Goal: Information Seeking & Learning: Learn about a topic

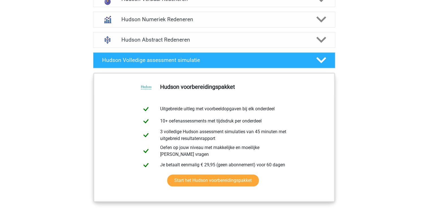
scroll to position [396, 0]
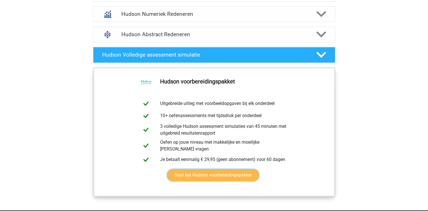
click at [206, 178] on link "Start het Hudson voorbereidingspakket" at bounding box center [213, 175] width 92 height 12
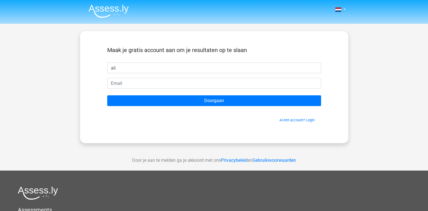
type input "ali"
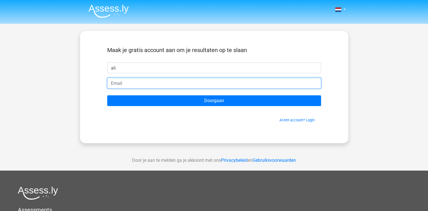
click at [121, 83] on input "email" at bounding box center [214, 83] width 214 height 11
type input "[EMAIL_ADDRESS][DOMAIN_NAME]"
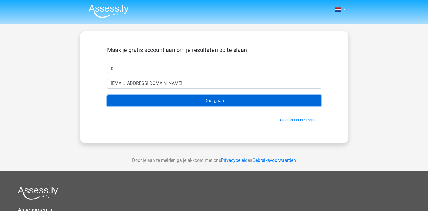
click at [205, 102] on input "Doorgaan" at bounding box center [214, 100] width 214 height 11
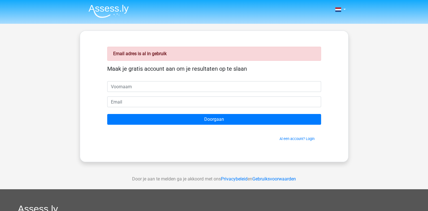
click at [144, 85] on input "text" at bounding box center [214, 86] width 214 height 11
type input "ali"
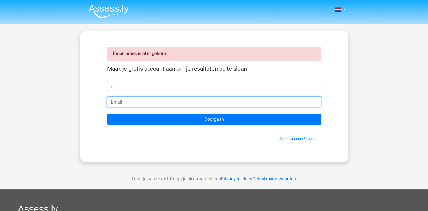
type input "ali.hasan1771989@gmail.com"
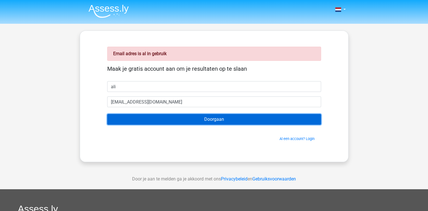
click at [188, 121] on input "Doorgaan" at bounding box center [214, 119] width 214 height 11
click at [215, 120] on input "Doorgaan" at bounding box center [214, 119] width 214 height 11
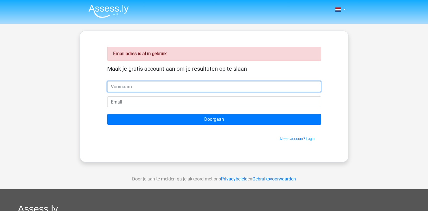
click at [165, 89] on input "text" at bounding box center [214, 86] width 214 height 11
type input "Ali Hasan"
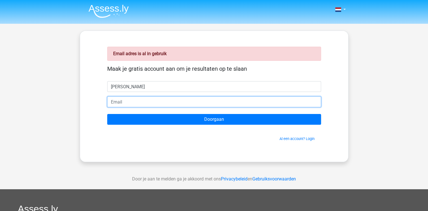
click at [140, 106] on input "email" at bounding box center [214, 101] width 214 height 11
type input "[EMAIL_ADDRESS][DOMAIN_NAME]"
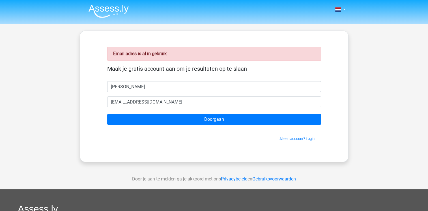
click at [195, 125] on form "Maak je gratis account aan om je resultaten op te slaan Ali Hasan ali.hasan1771…" at bounding box center [214, 103] width 214 height 76
click at [203, 126] on form "Maak je gratis account aan om je resultaten op te slaan Ali Hasan ali.hasan1771…" at bounding box center [214, 103] width 214 height 76
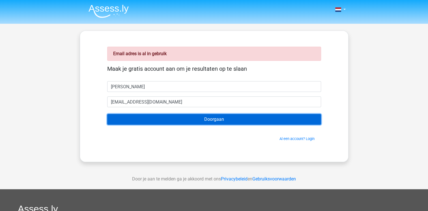
click at [213, 120] on input "Doorgaan" at bounding box center [214, 119] width 214 height 11
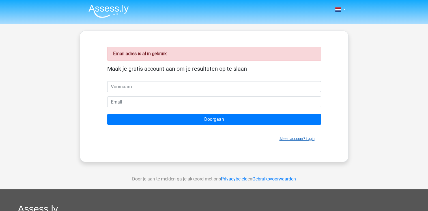
click at [292, 137] on link "Al een account? Login" at bounding box center [297, 139] width 35 height 4
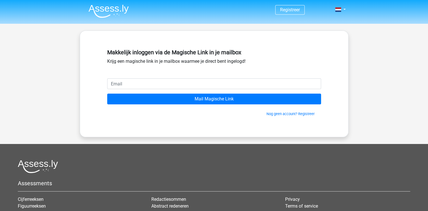
click at [153, 77] on div "Makkelijk inloggen via de Magische Link in je mailbox Krijg een magische link i…" at bounding box center [214, 63] width 214 height 32
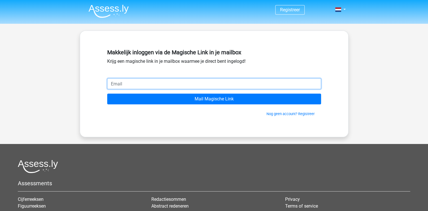
click at [158, 83] on input "email" at bounding box center [214, 83] width 214 height 11
type input "ali.hasan1771989@gmail.com"
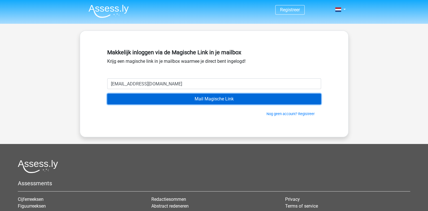
click at [198, 99] on input "Mail Magische Link" at bounding box center [214, 99] width 214 height 11
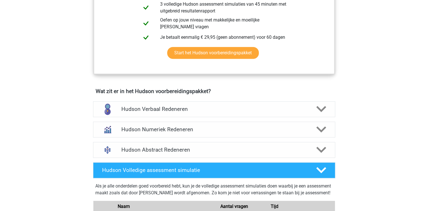
scroll to position [283, 0]
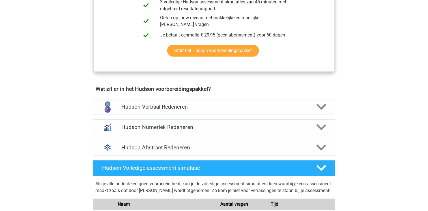
click at [321, 146] on icon at bounding box center [321, 148] width 10 height 10
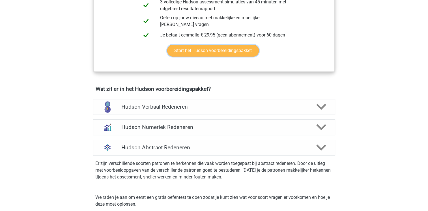
click at [239, 51] on link "Start het Hudson voorbereidingspakket" at bounding box center [213, 51] width 92 height 12
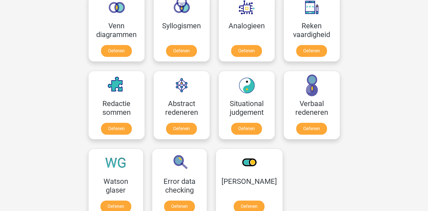
scroll to position [395, 0]
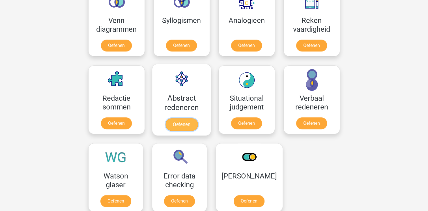
click at [177, 123] on link "Oefenen" at bounding box center [181, 124] width 32 height 12
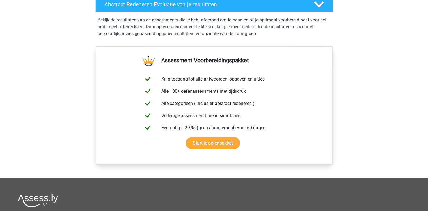
scroll to position [396, 0]
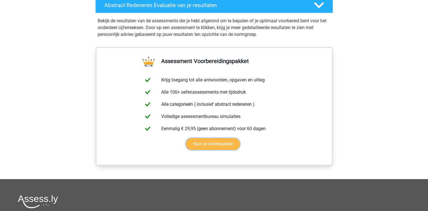
click at [220, 145] on link "Start je oefenpakket" at bounding box center [213, 144] width 54 height 12
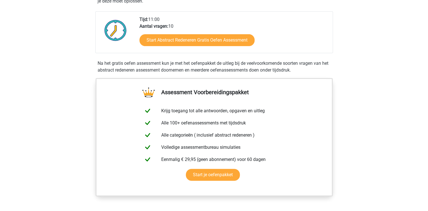
scroll to position [122, 0]
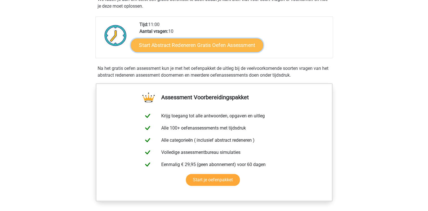
click at [203, 39] on link "Start Abstract Redeneren Gratis Oefen Assessment" at bounding box center [197, 45] width 132 height 14
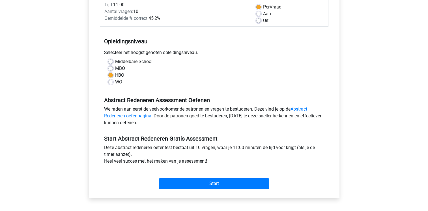
scroll to position [83, 0]
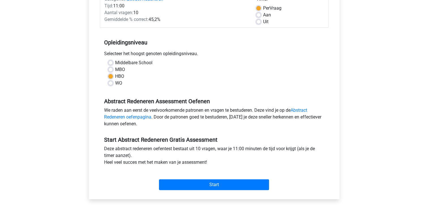
click at [115, 61] on label "Middelbare School" at bounding box center [133, 62] width 37 height 7
click at [111, 61] on input "Middelbare School" at bounding box center [110, 62] width 5 height 6
radio input "true"
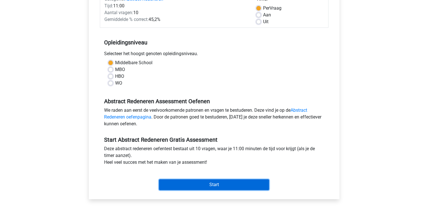
click at [207, 188] on input "Start" at bounding box center [214, 184] width 110 height 11
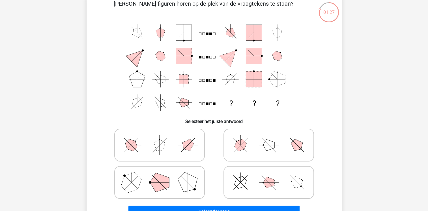
scroll to position [33, 0]
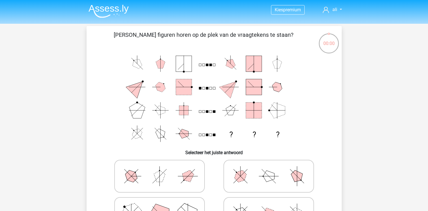
scroll to position [33, 0]
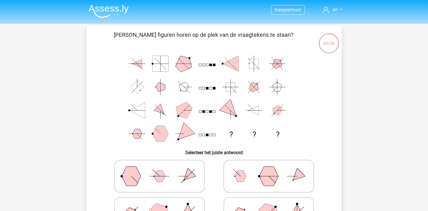
click at [363, 134] on div "Kies premium ali [EMAIL_ADDRESS][DOMAIN_NAME]" at bounding box center [214, 209] width 428 height 419
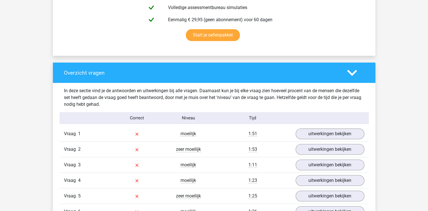
scroll to position [358, 0]
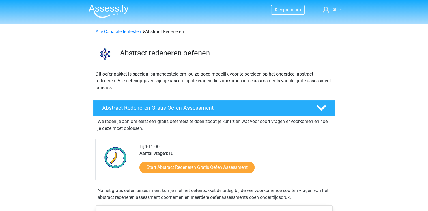
click at [303, 113] on div "Abstract Redeneren Gratis Oefen Assessment" at bounding box center [214, 108] width 242 height 16
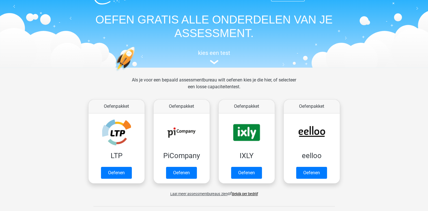
scroll to position [14, 0]
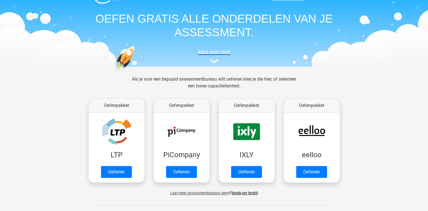
click at [214, 63] on img at bounding box center [214, 61] width 8 height 4
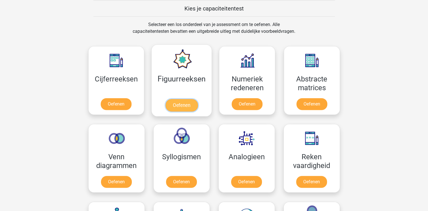
click at [192, 111] on link "Oefenen" at bounding box center [182, 105] width 32 height 12
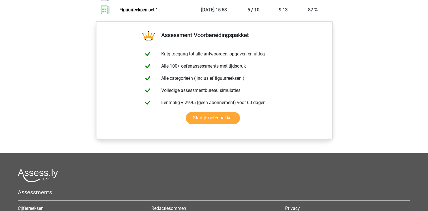
scroll to position [486, 0]
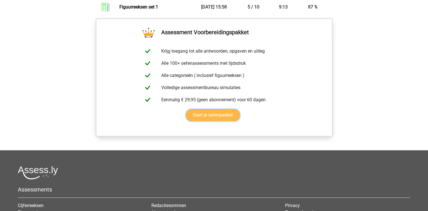
click at [217, 111] on link "Start je oefenpakket" at bounding box center [213, 115] width 54 height 12
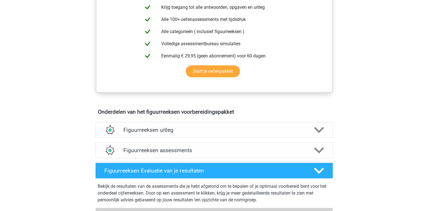
scroll to position [236, 0]
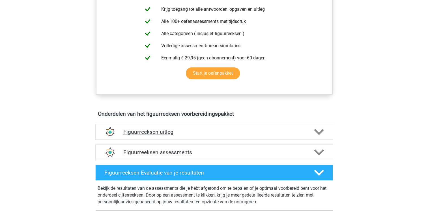
click at [316, 128] on icon at bounding box center [319, 132] width 10 height 10
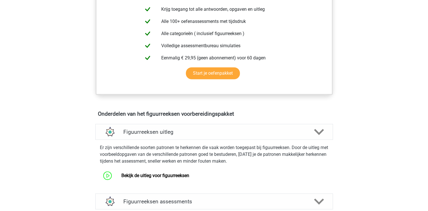
scroll to position [345, 0]
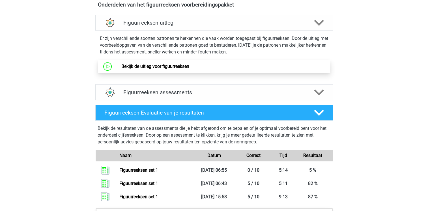
click at [169, 64] on link "Bekijk de uitleg voor figuurreeksen" at bounding box center [155, 66] width 68 height 5
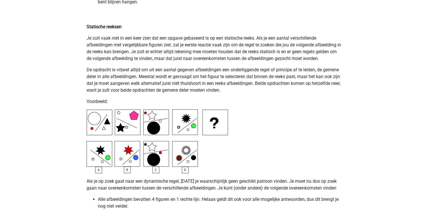
scroll to position [1329, 0]
